Goal: Information Seeking & Learning: Learn about a topic

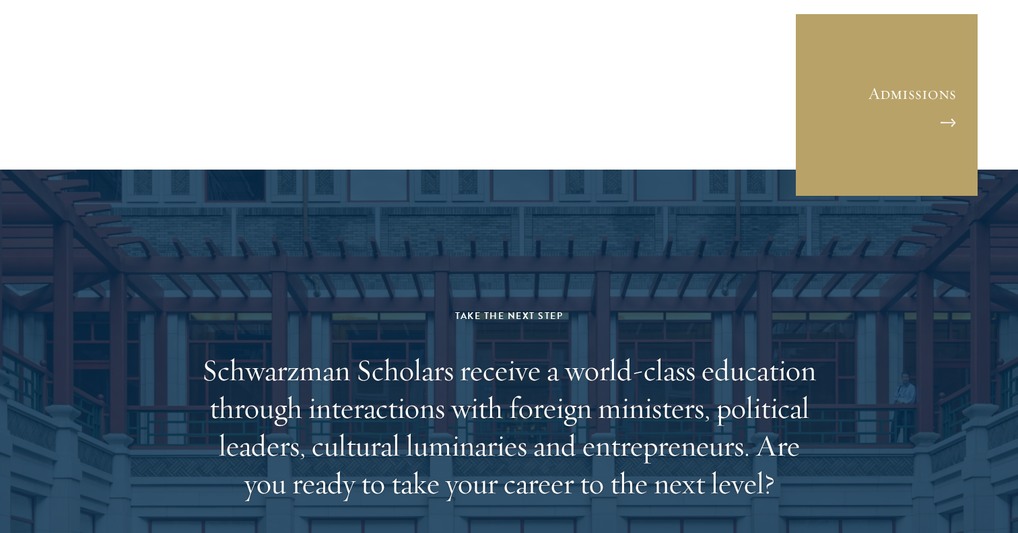
scroll to position [3762, 0]
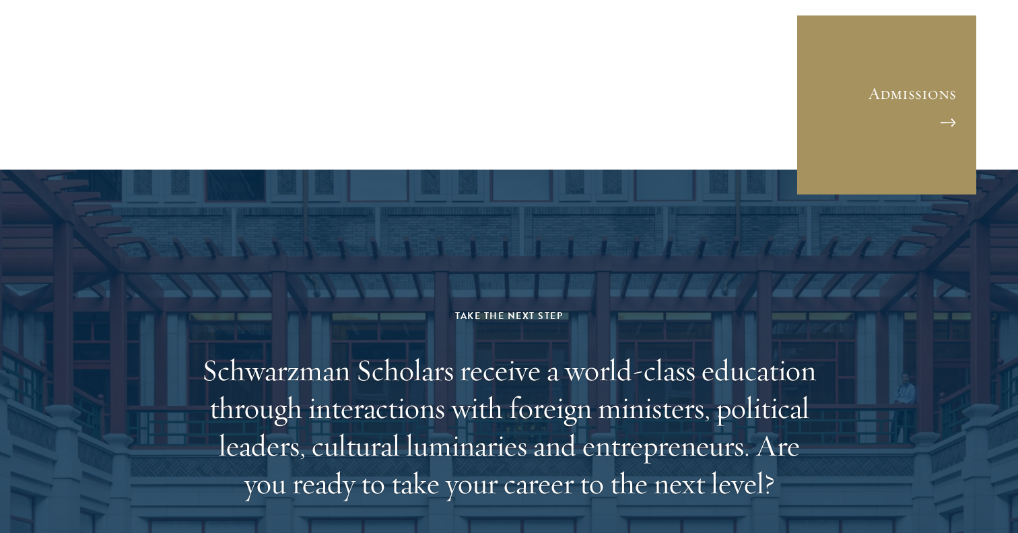
click at [912, 61] on link "Admissions" at bounding box center [887, 105] width 182 height 182
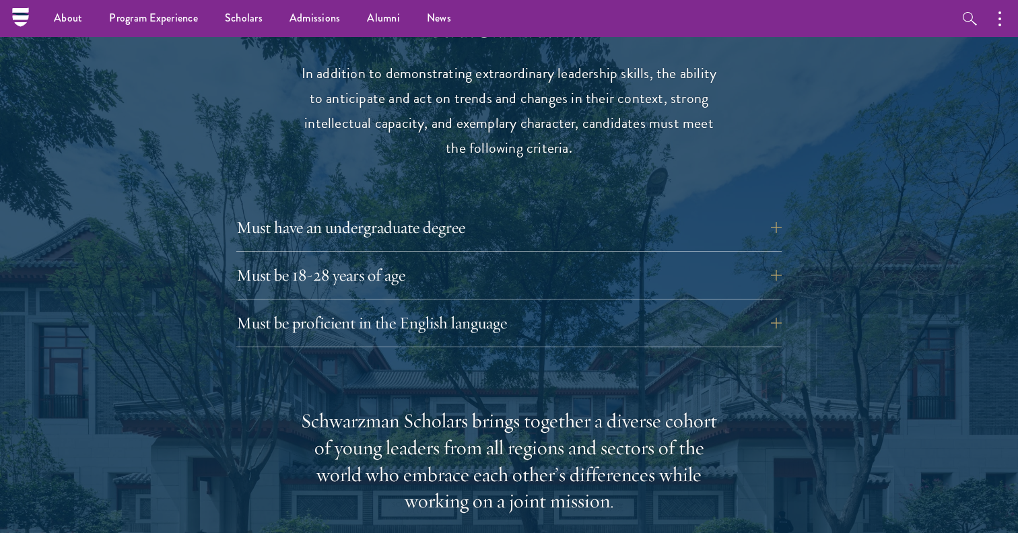
scroll to position [1775, 0]
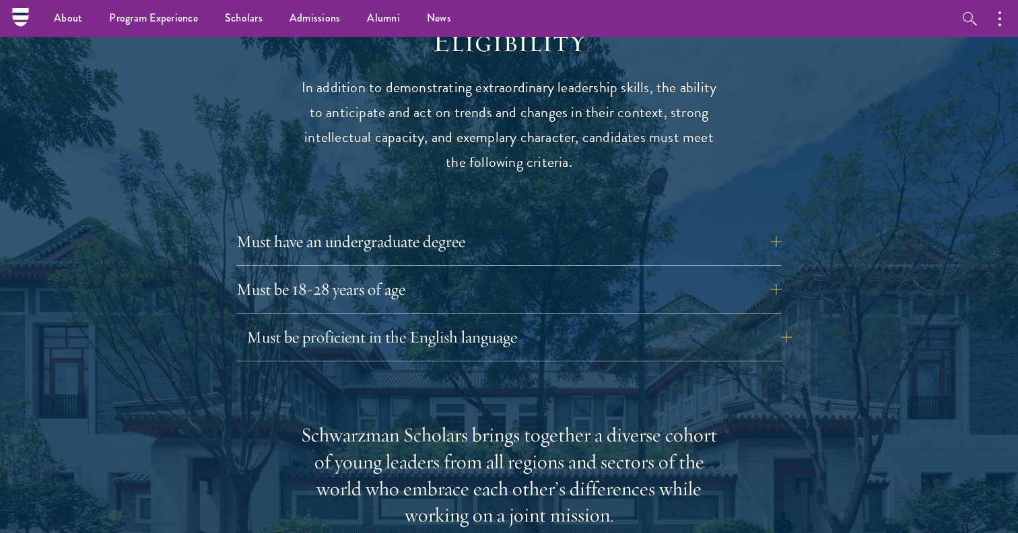
click at [479, 321] on button "Must be proficient in the English language" at bounding box center [518, 337] width 545 height 32
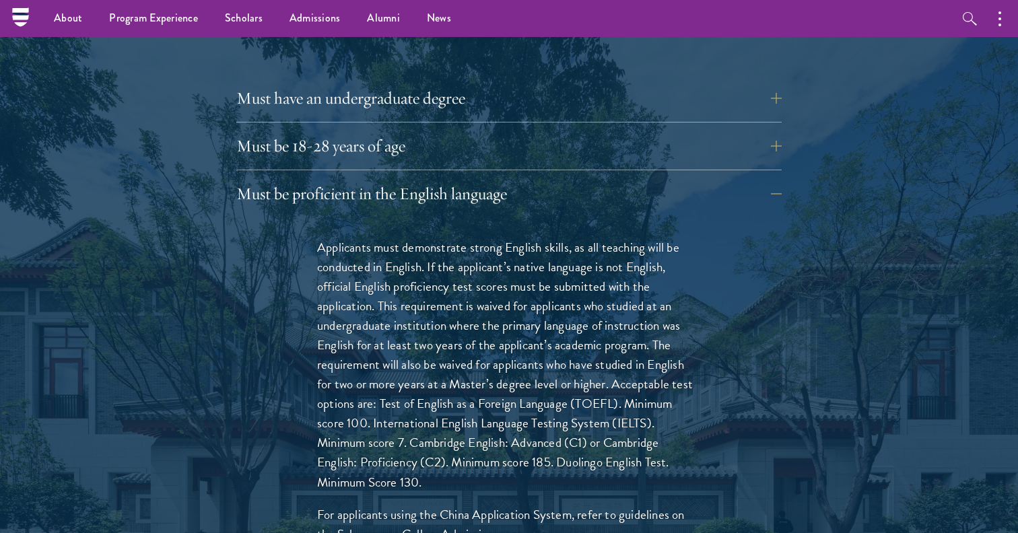
scroll to position [1910, 0]
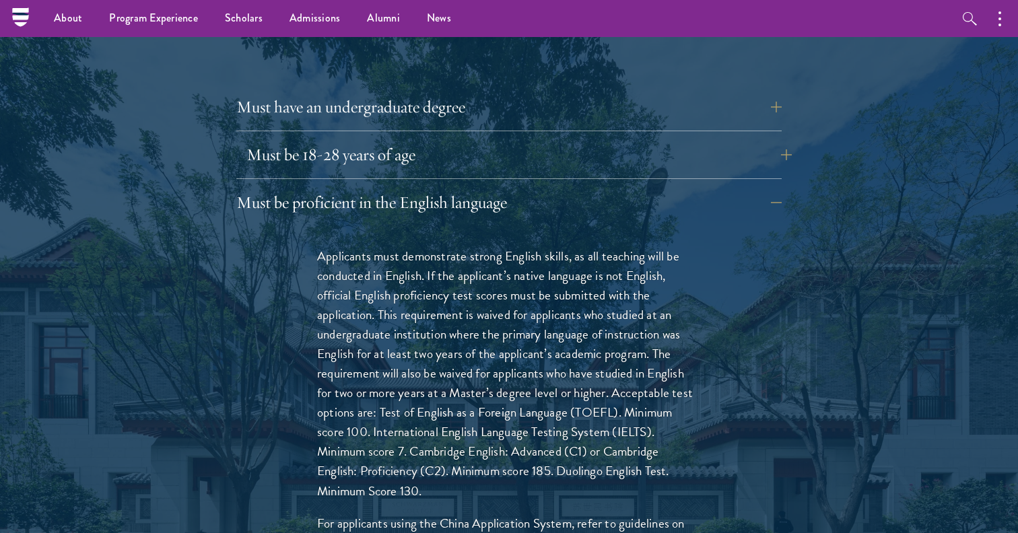
click at [686, 139] on button "Must be 18-28 years of age" at bounding box center [518, 155] width 545 height 32
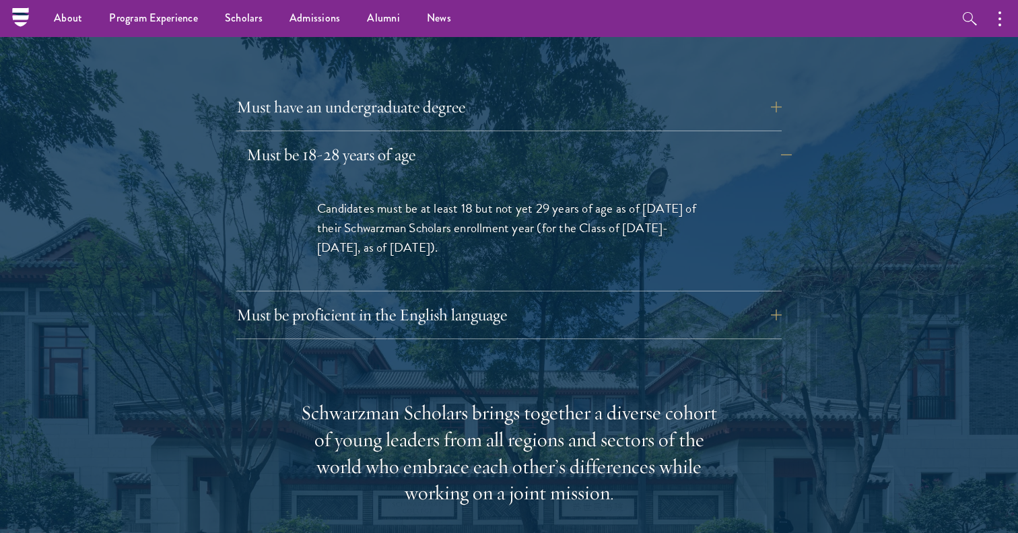
scroll to position [1877, 0]
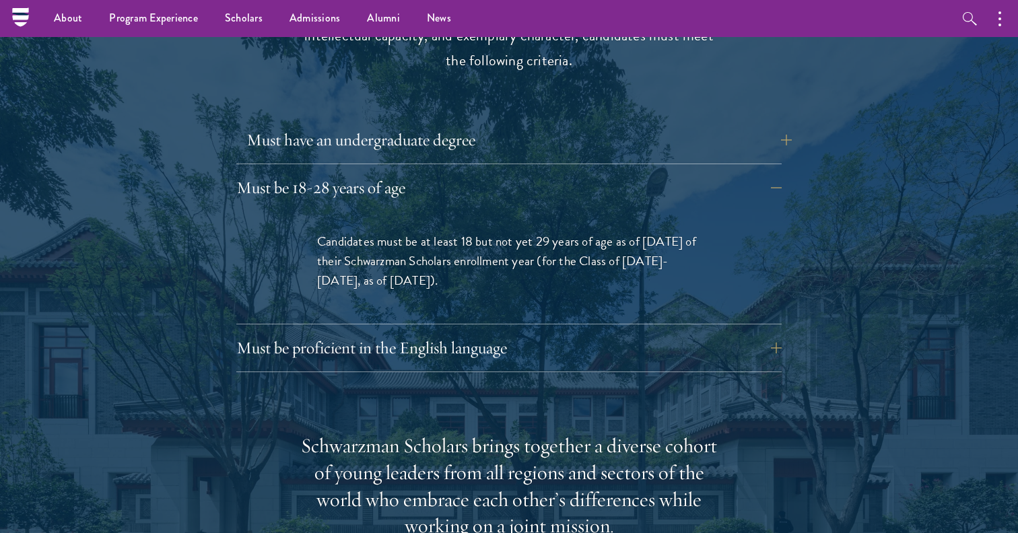
click at [683, 124] on button "Must have an undergraduate degree" at bounding box center [518, 140] width 545 height 32
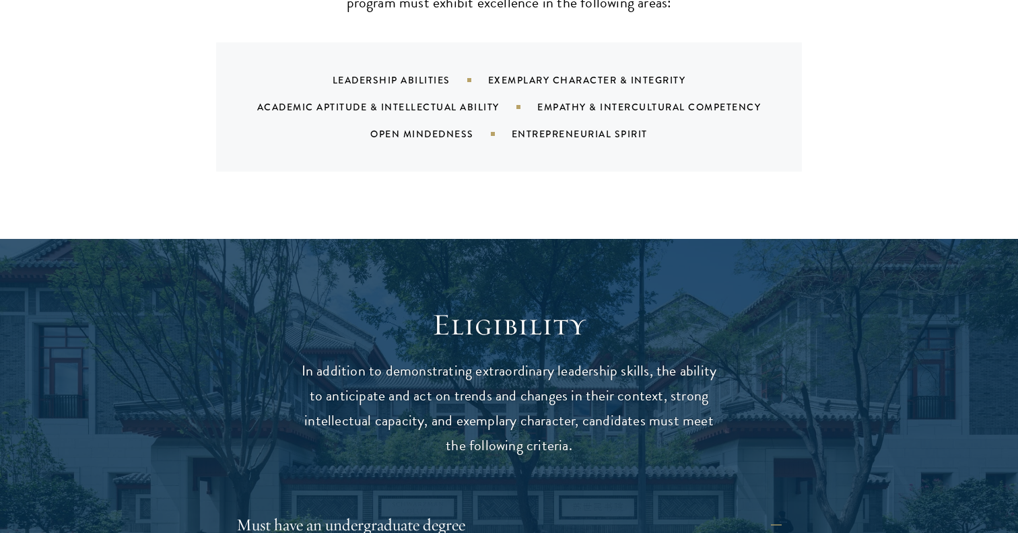
scroll to position [1523, 0]
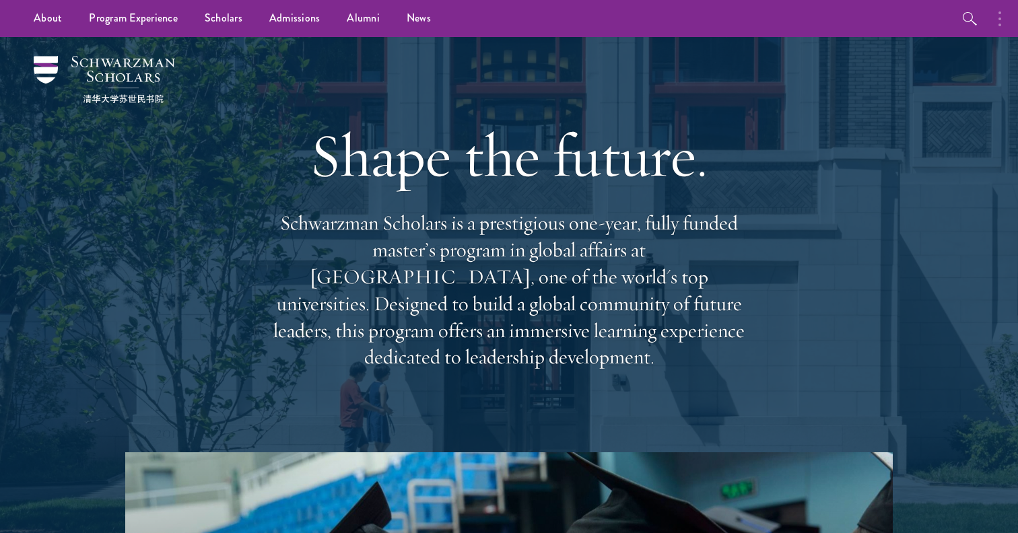
click at [998, 16] on icon "button" at bounding box center [999, 19] width 3 height 16
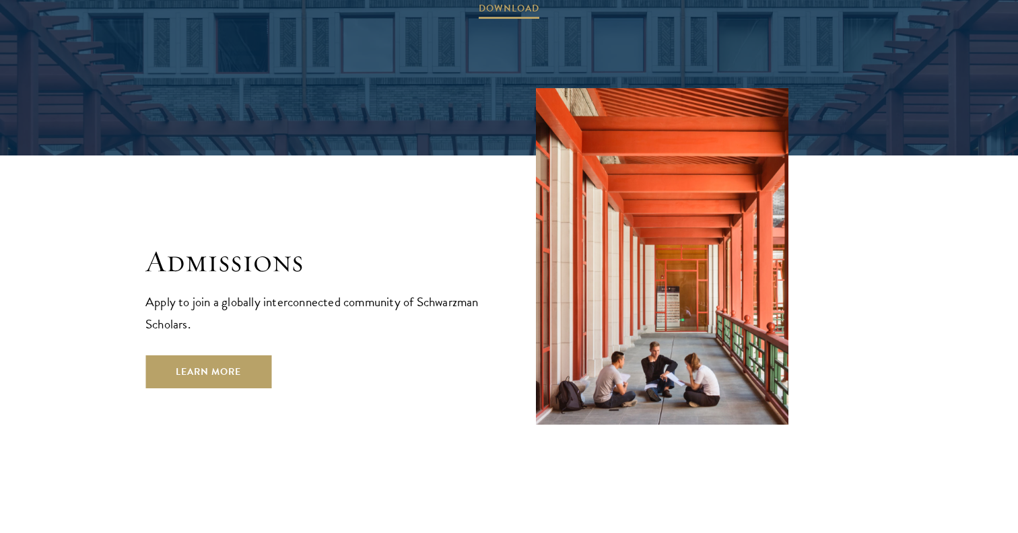
scroll to position [2140, 0]
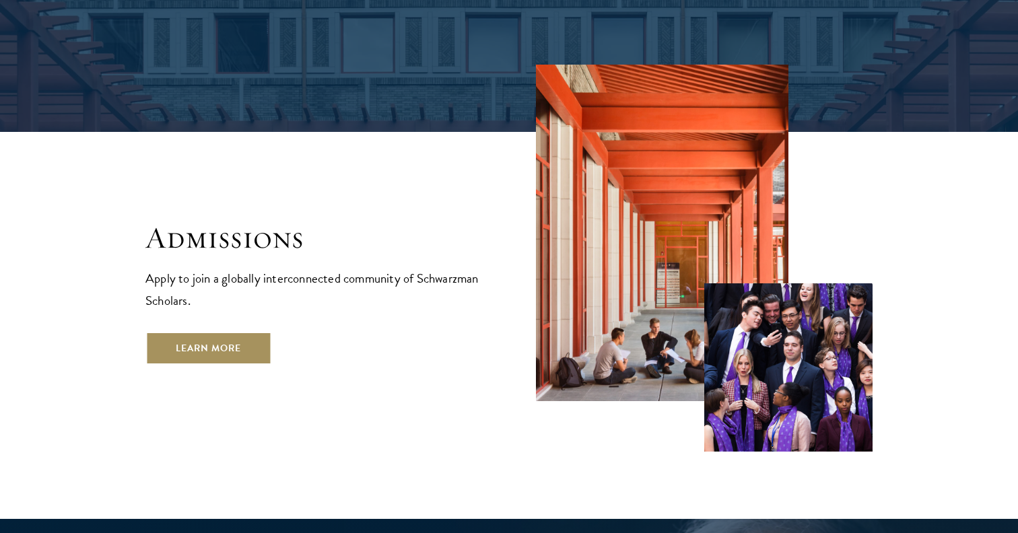
click at [197, 332] on link "Learn More" at bounding box center [208, 348] width 126 height 32
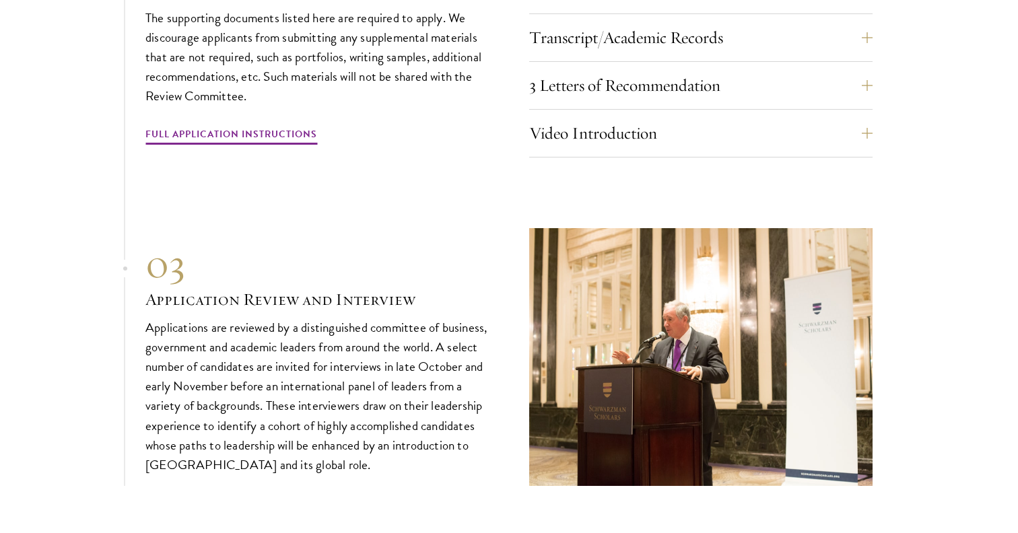
scroll to position [4406, 0]
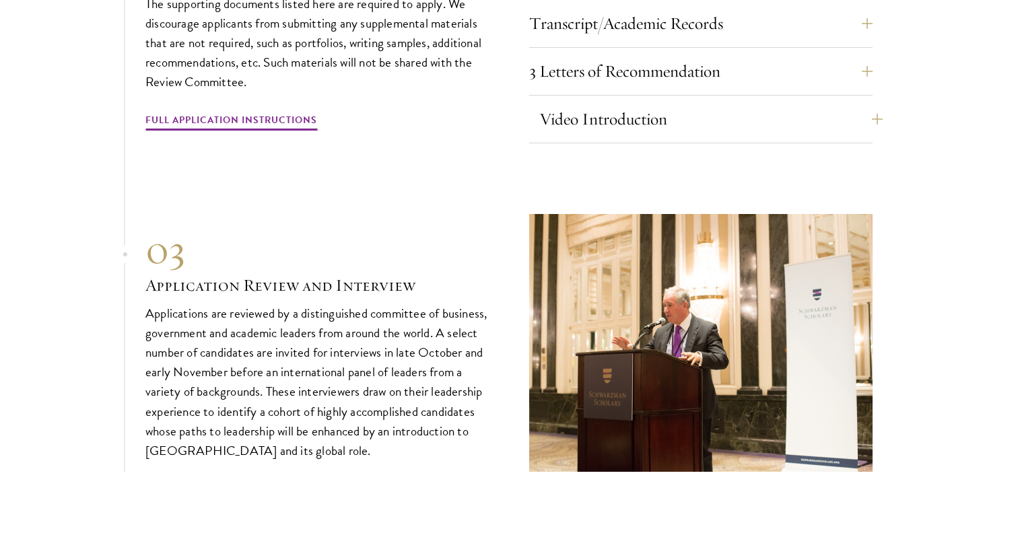
click at [625, 103] on button "Video Introduction" at bounding box center [710, 119] width 343 height 32
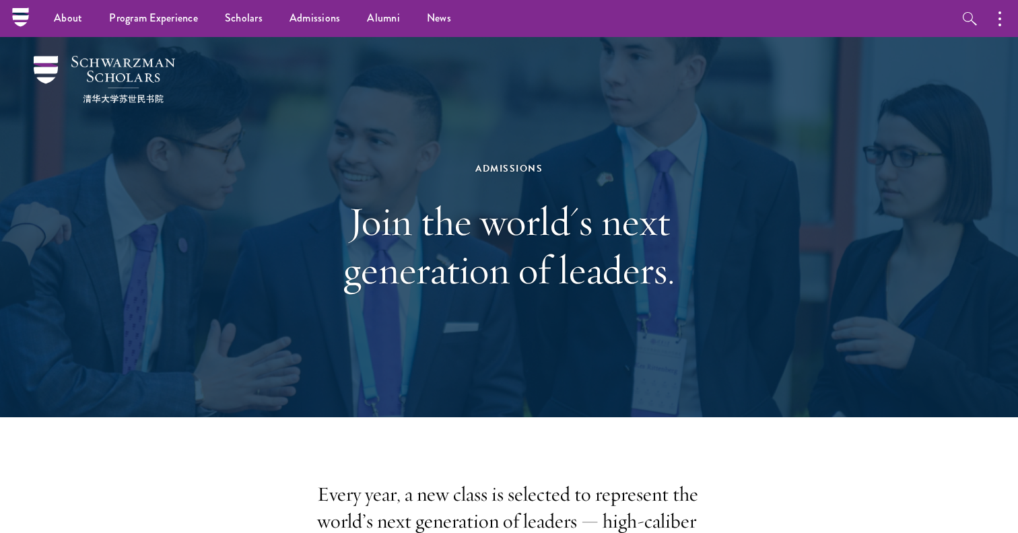
scroll to position [0, 0]
